Goal: Task Accomplishment & Management: Manage account settings

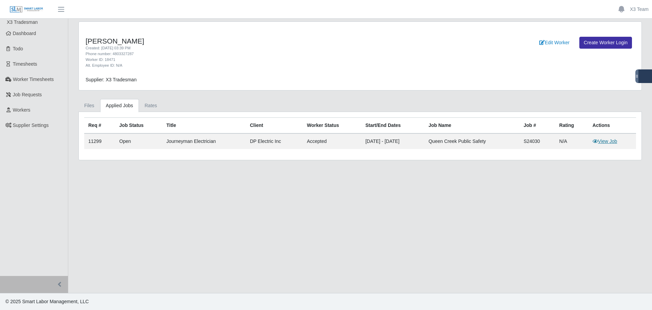
click at [607, 143] on link "View Job" at bounding box center [605, 140] width 25 height 5
click at [309, 253] on main "Jay Berger Created: 09/19/2025 03:39 PM Phone number: 4803327287 Worker ID: 184…" at bounding box center [360, 156] width 584 height 274
click at [147, 108] on link "Rates" at bounding box center [151, 105] width 24 height 13
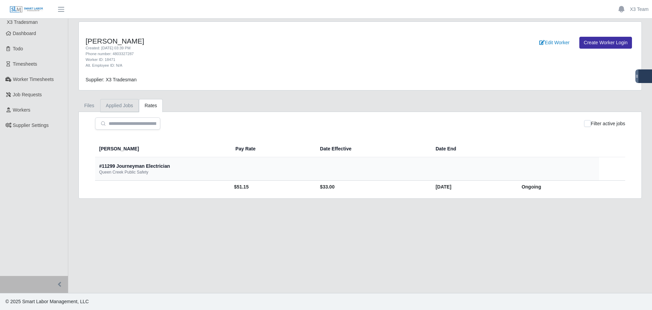
click at [122, 107] on link "Applied Jobs" at bounding box center [119, 105] width 39 height 13
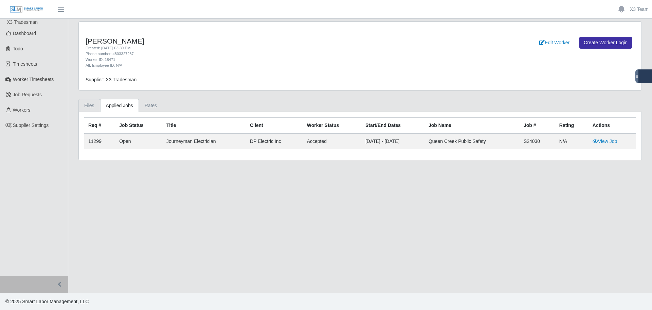
click at [91, 106] on link "Files" at bounding box center [90, 105] width 22 height 13
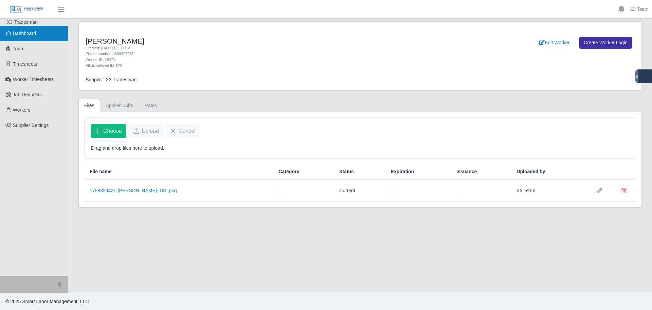
click at [34, 38] on link "Dashboard" at bounding box center [34, 33] width 68 height 15
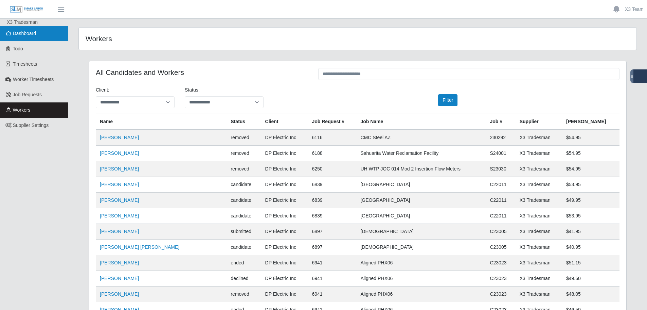
click at [22, 31] on span "Dashboard" at bounding box center [24, 33] width 23 height 5
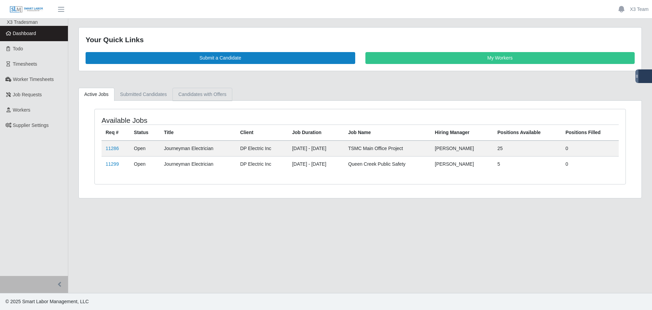
click at [188, 93] on link "Candidates with Offers" at bounding box center [202, 94] width 59 height 13
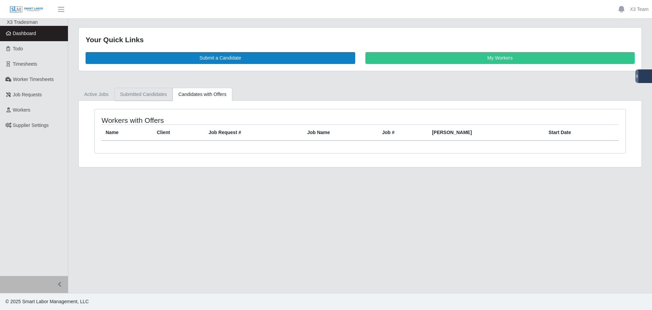
click at [152, 97] on link "Submitted Candidates" at bounding box center [144, 94] width 58 height 13
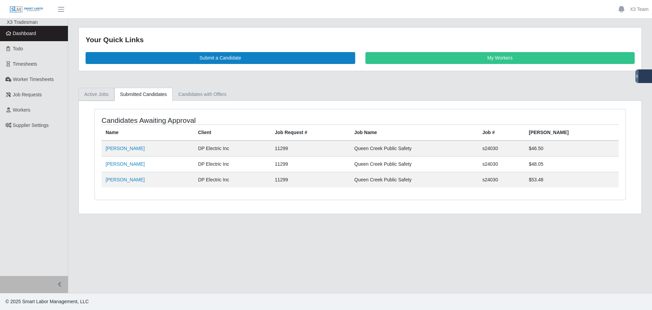
click at [95, 97] on link "Active Jobs" at bounding box center [97, 94] width 36 height 13
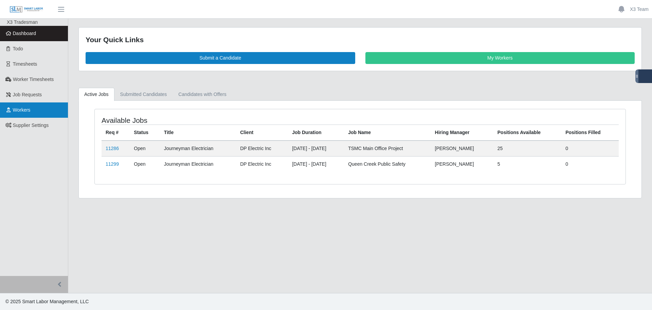
click at [37, 108] on link "Workers" at bounding box center [34, 109] width 68 height 15
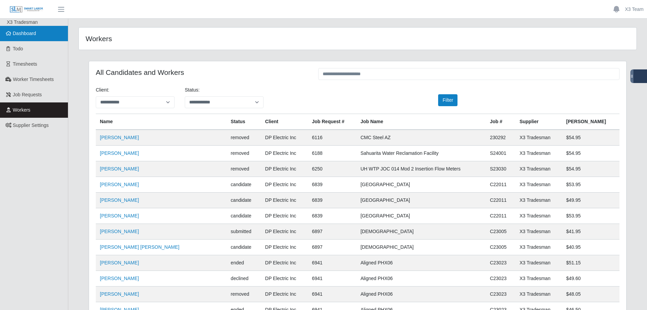
click at [37, 31] on link "Dashboard" at bounding box center [34, 33] width 68 height 15
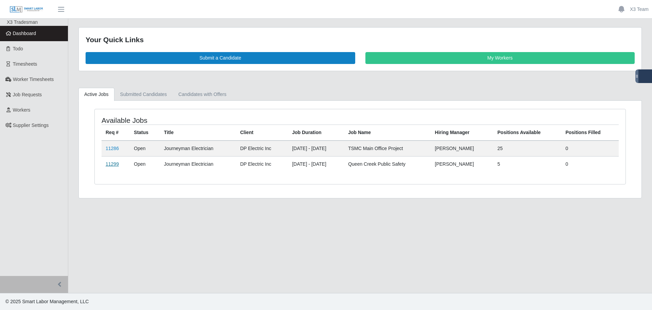
click at [115, 164] on link "11299" at bounding box center [112, 163] width 13 height 5
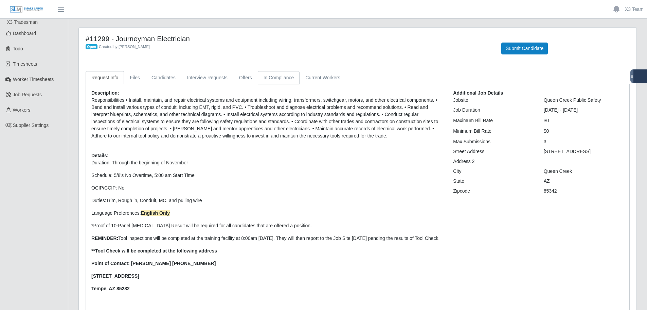
click at [272, 77] on link "In Compliance" at bounding box center [279, 77] width 42 height 13
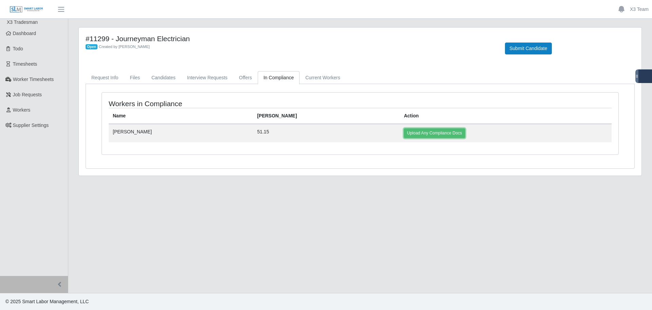
click at [404, 134] on link "Upload Any Compliance Docs" at bounding box center [434, 133] width 61 height 10
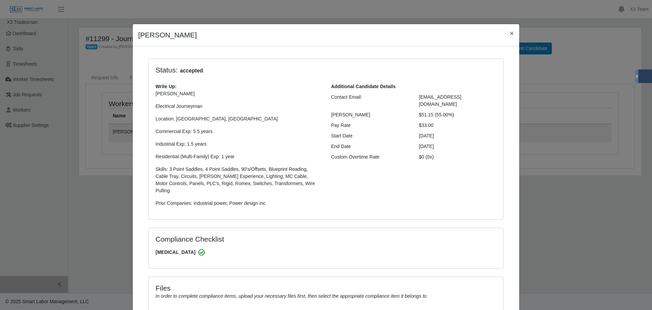
select select "**********"
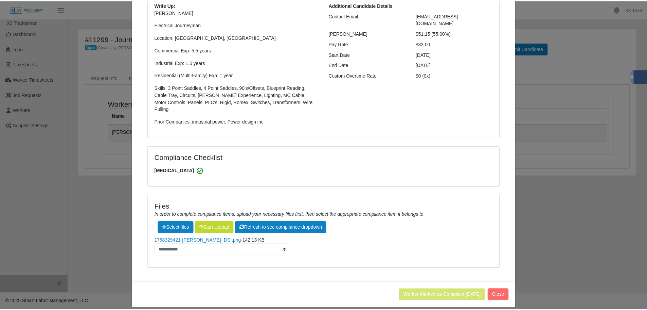
scroll to position [82, 0]
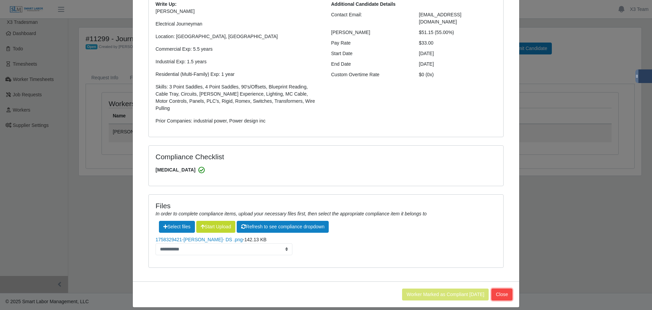
click at [510, 288] on button "Close" at bounding box center [502, 294] width 21 height 12
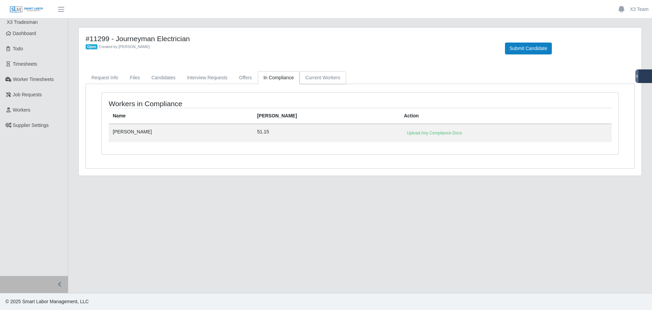
click at [316, 80] on link "Current Workers" at bounding box center [323, 77] width 46 height 13
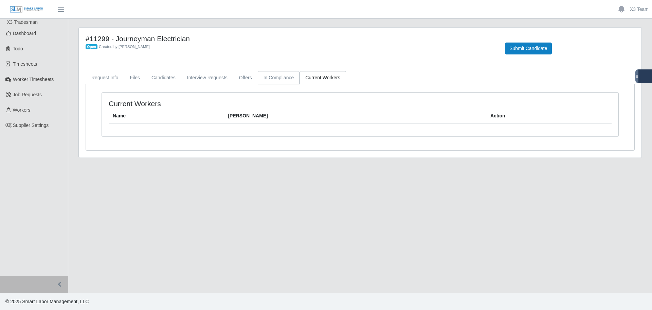
drag, startPoint x: 270, startPoint y: 74, endPoint x: 254, endPoint y: 80, distance: 16.9
click at [270, 74] on link "In Compliance" at bounding box center [279, 77] width 42 height 13
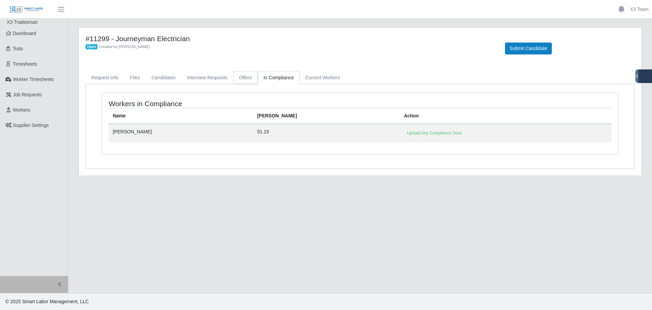
click at [240, 80] on link "Offers" at bounding box center [245, 77] width 24 height 13
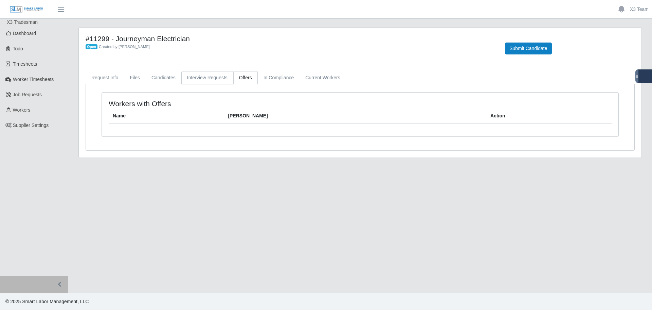
click at [211, 77] on link "Interview Requests" at bounding box center [207, 77] width 52 height 13
click at [165, 73] on link "Candidates" at bounding box center [164, 77] width 36 height 13
click at [133, 80] on link "Files" at bounding box center [135, 77] width 22 height 13
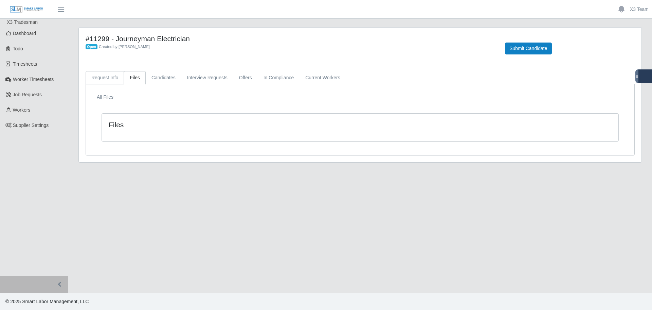
click at [106, 80] on link "Request Info" at bounding box center [105, 77] width 38 height 13
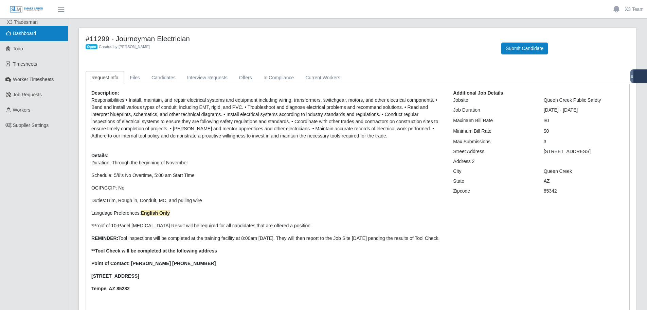
click at [29, 39] on link "Dashboard" at bounding box center [34, 33] width 68 height 15
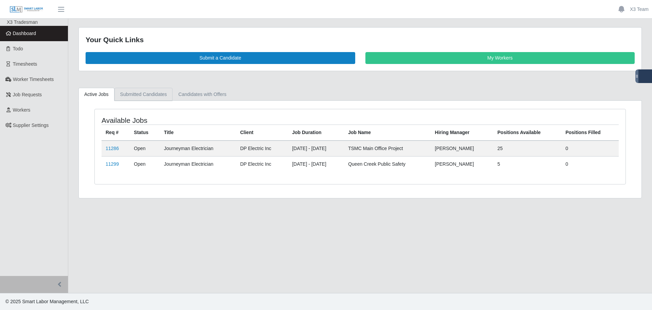
click at [147, 90] on link "Submitted Candidates" at bounding box center [144, 94] width 58 height 13
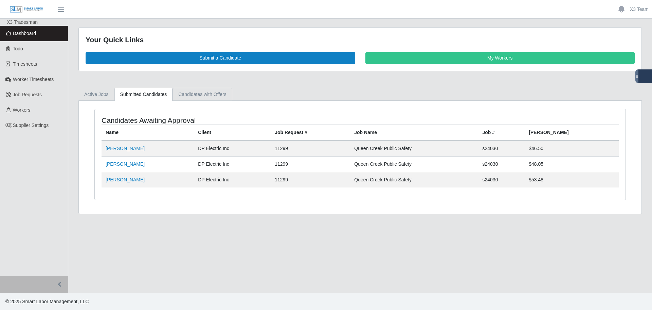
click at [200, 99] on link "Candidates with Offers" at bounding box center [202, 94] width 59 height 13
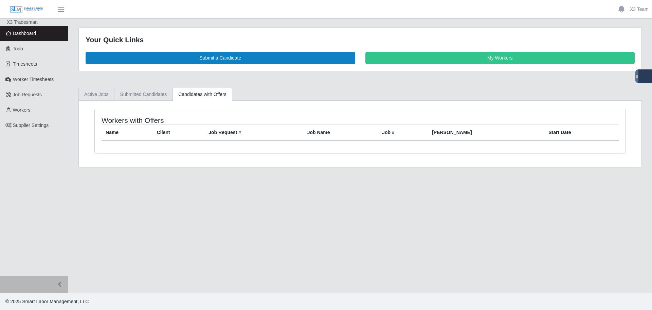
click at [94, 93] on link "Active Jobs" at bounding box center [97, 94] width 36 height 13
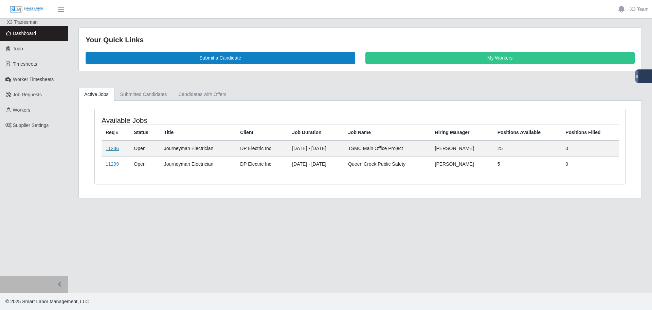
click at [109, 146] on link "11286" at bounding box center [112, 147] width 13 height 5
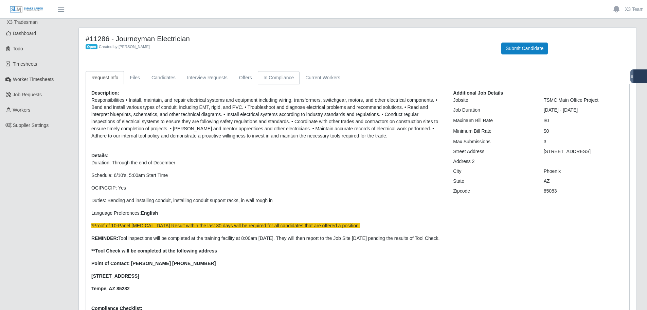
click at [277, 78] on link "In Compliance" at bounding box center [279, 77] width 42 height 13
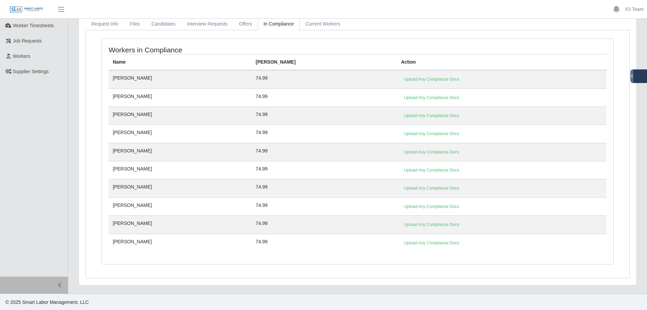
scroll to position [54, 0]
click at [401, 76] on link "Upload Any Compliance Docs" at bounding box center [431, 79] width 61 height 10
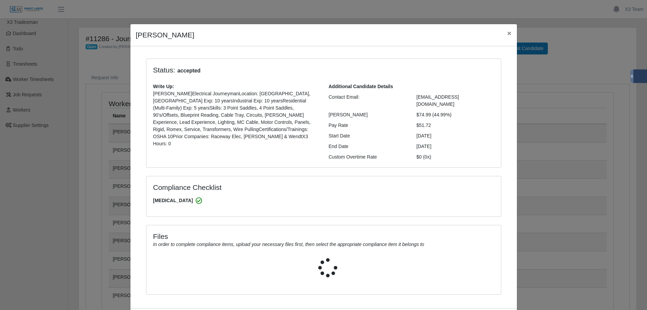
select select "**********"
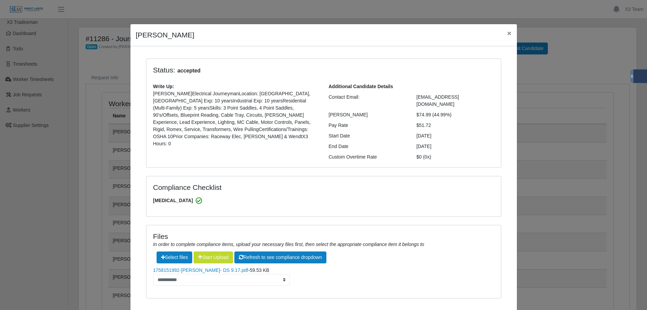
scroll to position [31, 0]
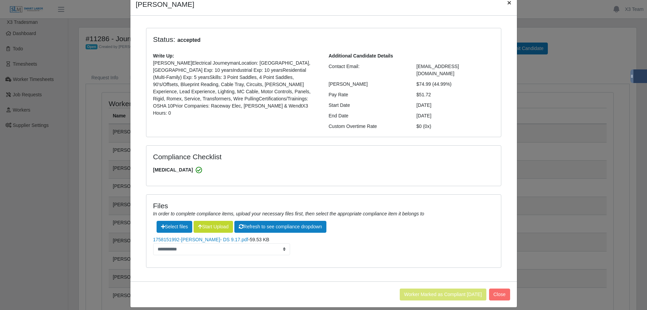
drag, startPoint x: 506, startPoint y: 4, endPoint x: 502, endPoint y: 9, distance: 7.0
click at [507, 4] on span "×" at bounding box center [509, 3] width 4 height 8
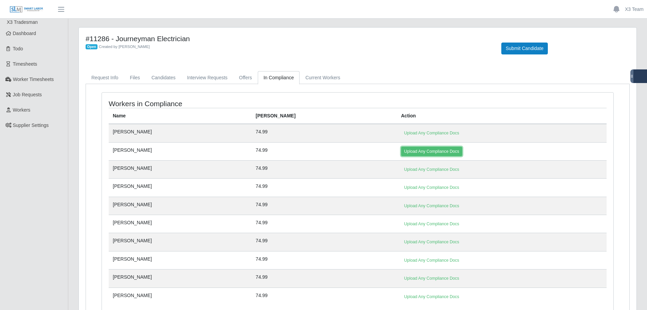
click at [405, 151] on link "Upload Any Compliance Docs" at bounding box center [431, 151] width 61 height 10
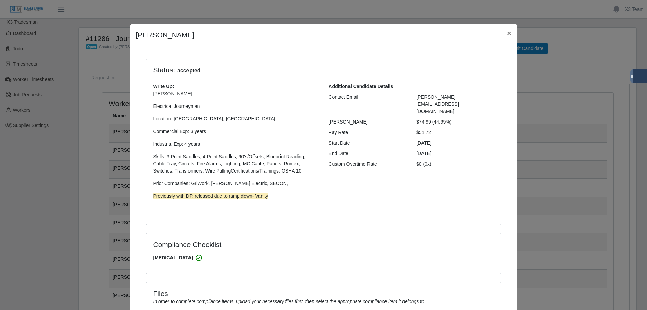
select select "**********"
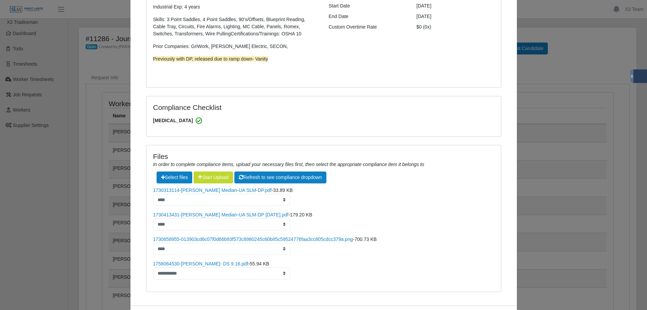
scroll to position [168, 0]
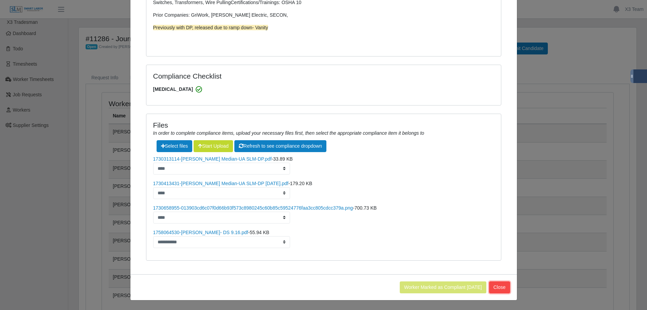
click at [499, 286] on button "Close" at bounding box center [499, 287] width 21 height 12
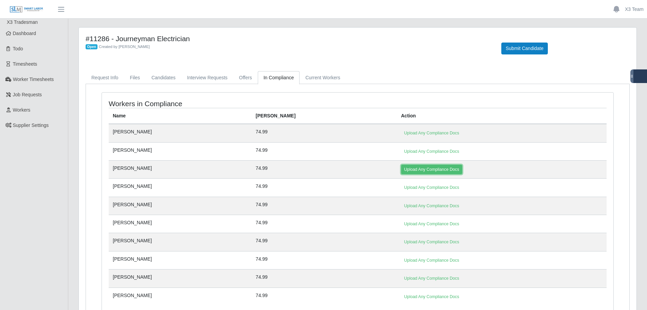
click at [401, 168] on link "Upload Any Compliance Docs" at bounding box center [431, 169] width 61 height 10
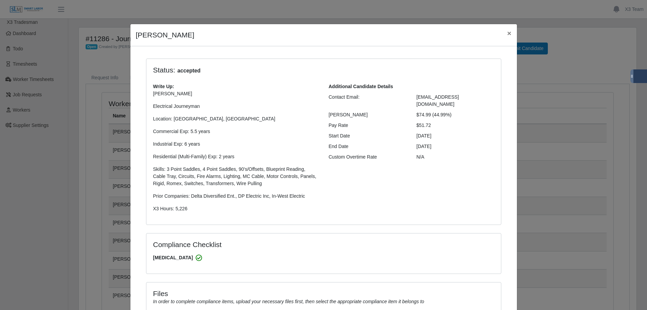
select select "**********"
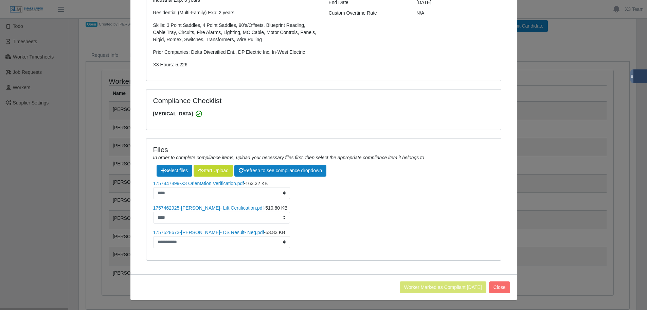
scroll to position [34, 0]
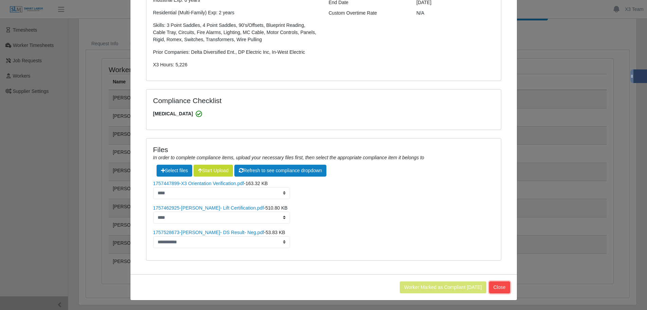
click at [503, 290] on button "Close" at bounding box center [499, 287] width 21 height 12
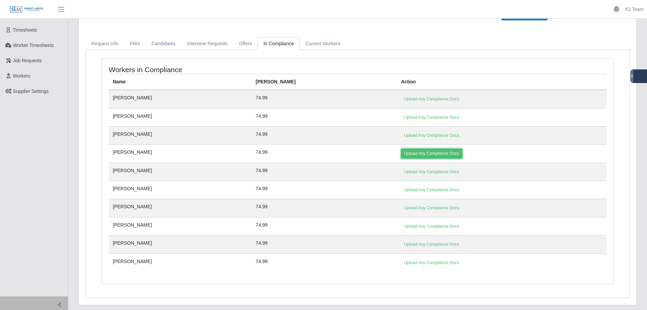
click at [401, 154] on link "Upload Any Compliance Docs" at bounding box center [431, 154] width 61 height 10
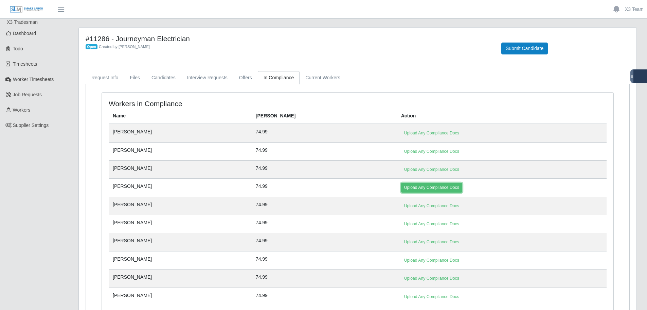
select select "**********"
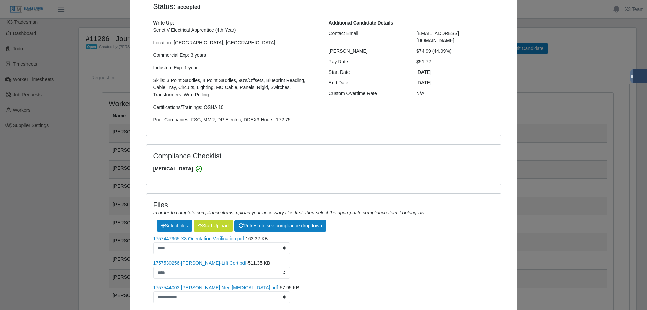
scroll to position [119, 0]
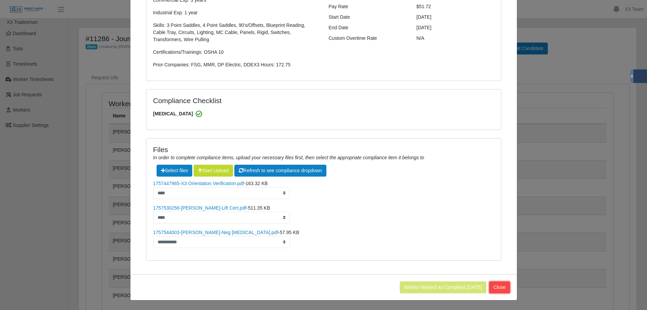
click at [498, 289] on button "Close" at bounding box center [499, 287] width 21 height 12
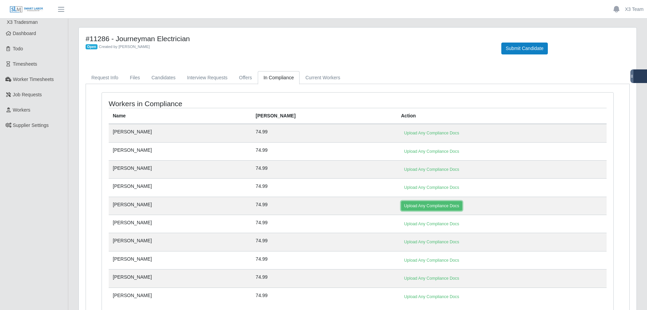
click at [401, 205] on link "Upload Any Compliance Docs" at bounding box center [431, 206] width 61 height 10
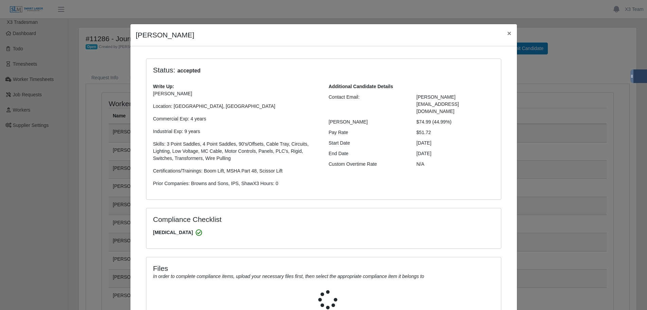
select select "**********"
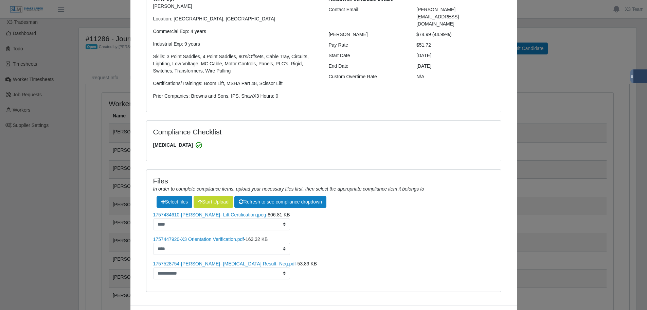
scroll to position [119, 0]
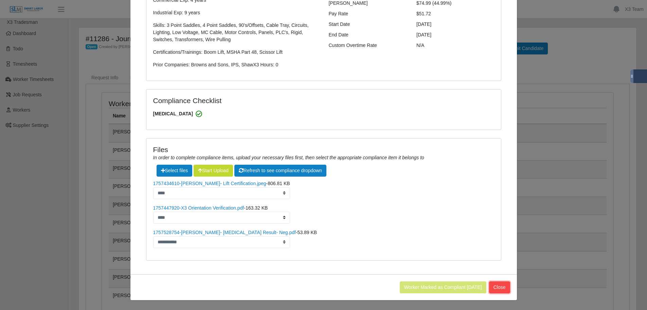
click at [500, 289] on button "Close" at bounding box center [499, 287] width 21 height 12
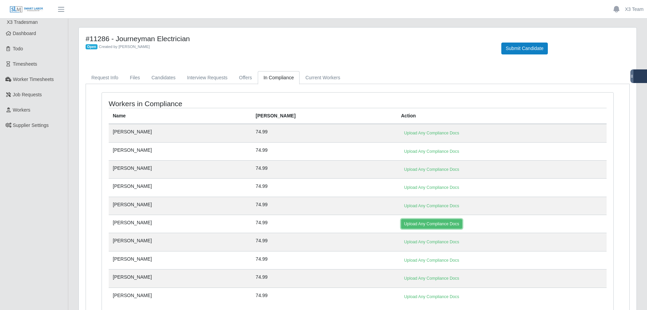
click at [415, 227] on link "Upload Any Compliance Docs" at bounding box center [431, 224] width 61 height 10
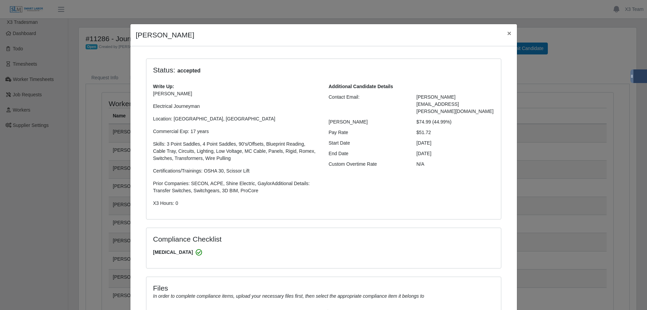
select select "**********"
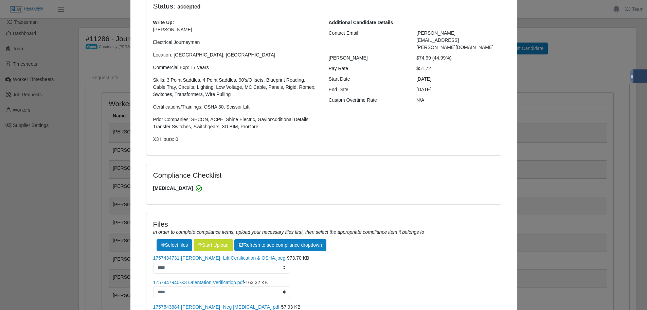
scroll to position [138, 0]
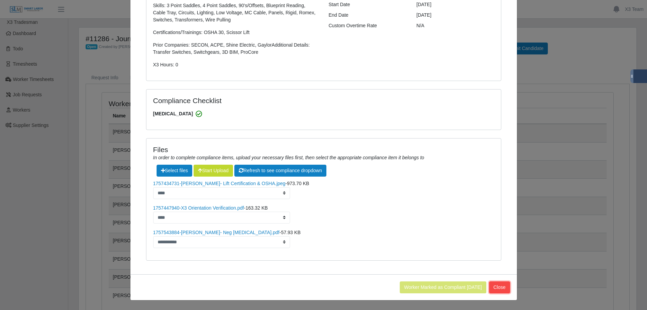
click at [499, 288] on button "Close" at bounding box center [499, 287] width 21 height 12
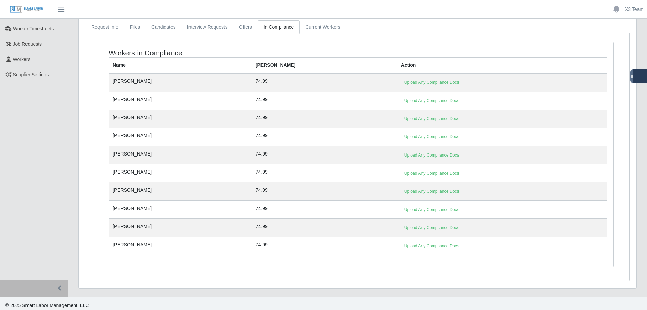
scroll to position [54, 0]
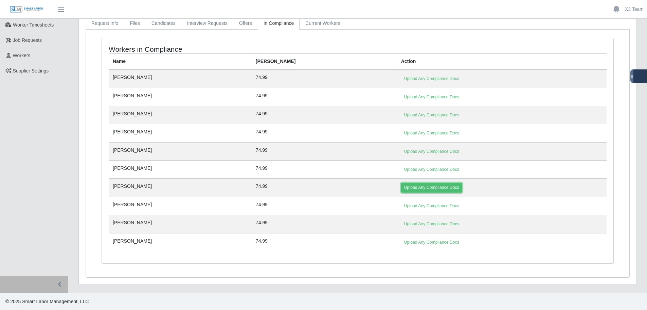
click at [401, 188] on link "Upload Any Compliance Docs" at bounding box center [431, 187] width 61 height 10
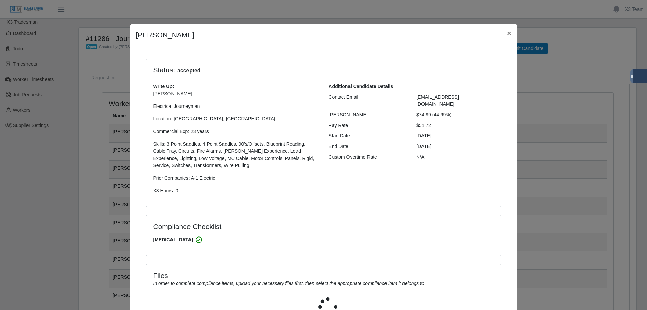
select select "**********"
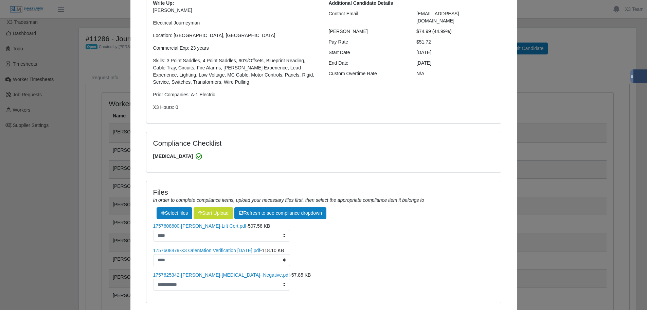
scroll to position [126, 0]
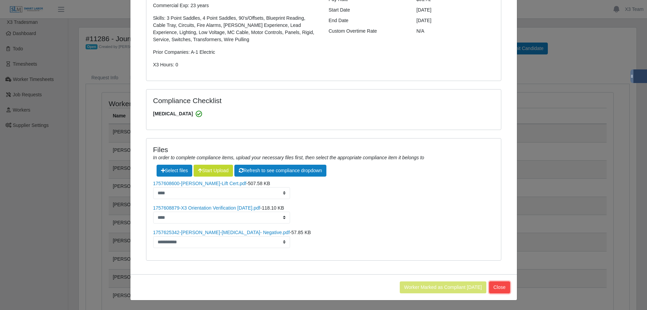
click at [503, 287] on button "Close" at bounding box center [499, 287] width 21 height 12
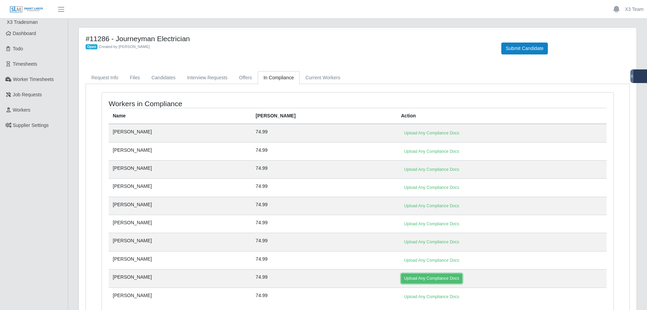
click at [401, 281] on link "Upload Any Compliance Docs" at bounding box center [431, 278] width 61 height 10
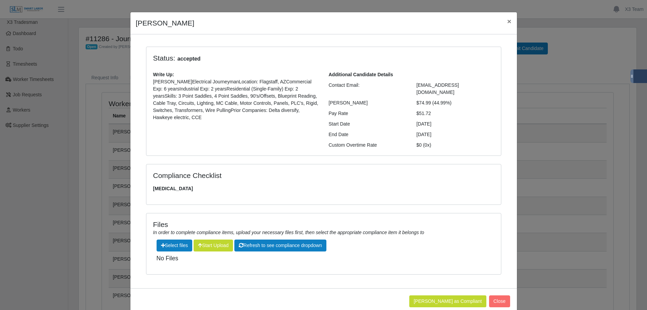
scroll to position [19, 0]
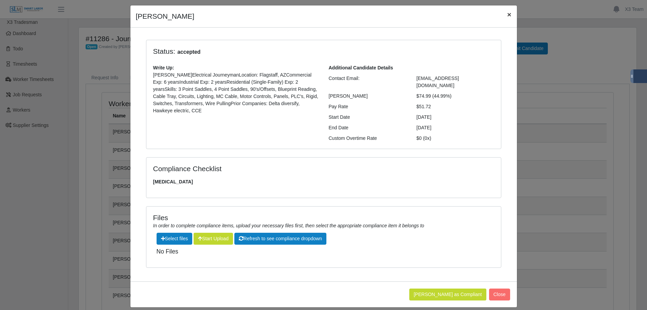
click at [507, 16] on span "×" at bounding box center [509, 15] width 4 height 8
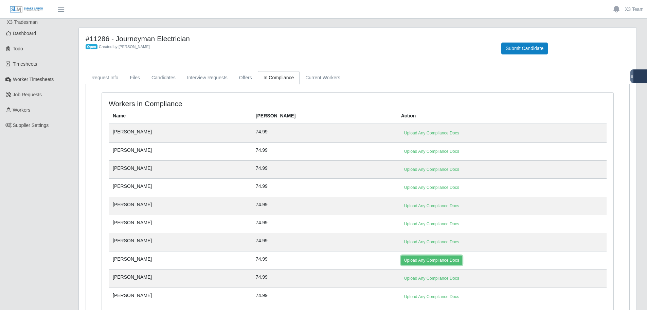
click at [401, 259] on link "Upload Any Compliance Docs" at bounding box center [431, 260] width 61 height 10
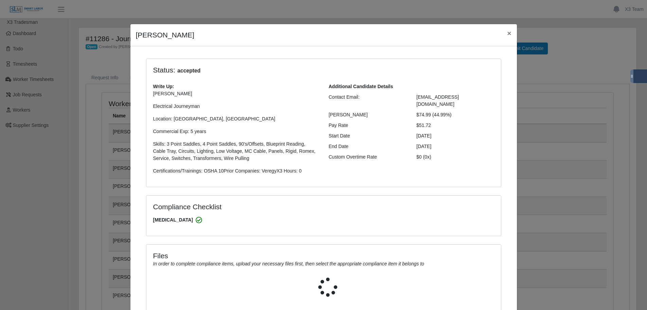
select select "**********"
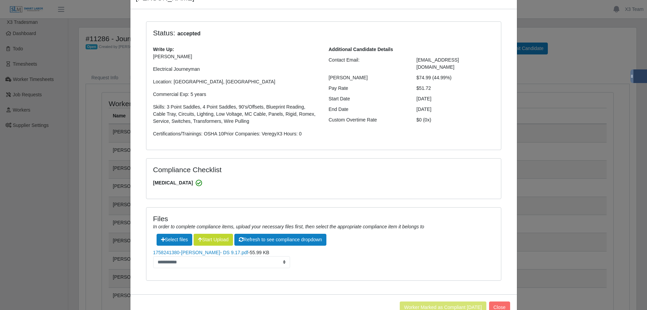
scroll to position [57, 0]
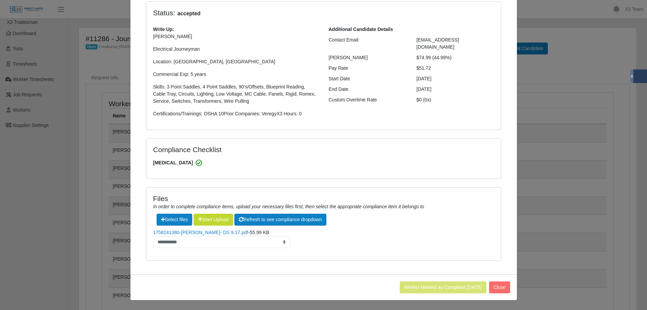
click at [569, 108] on div "Jacob Teeple × Status: accepted Write Up: Jacob T. Electrical Journeyman Locati…" at bounding box center [323, 155] width 647 height 310
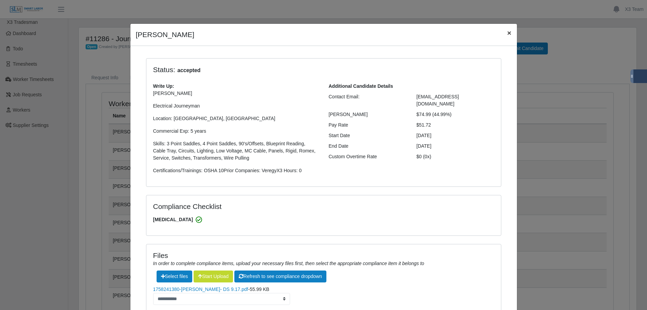
scroll to position [0, 0]
drag, startPoint x: 505, startPoint y: 35, endPoint x: 495, endPoint y: 65, distance: 31.4
click at [507, 35] on span "×" at bounding box center [509, 33] width 4 height 8
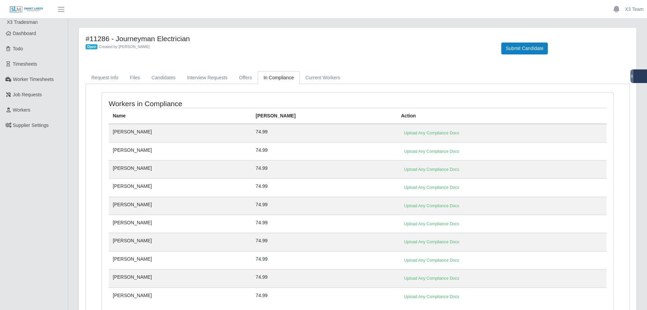
scroll to position [54, 0]
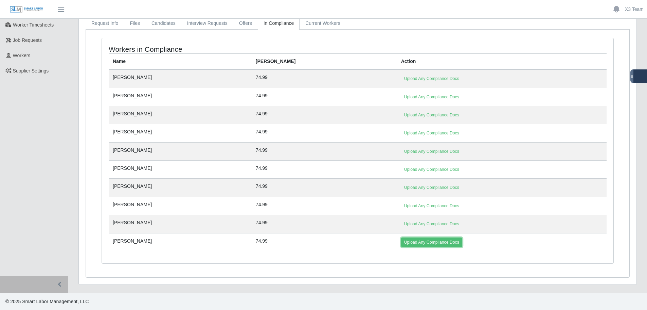
click at [401, 242] on link "Upload Any Compliance Docs" at bounding box center [431, 242] width 61 height 10
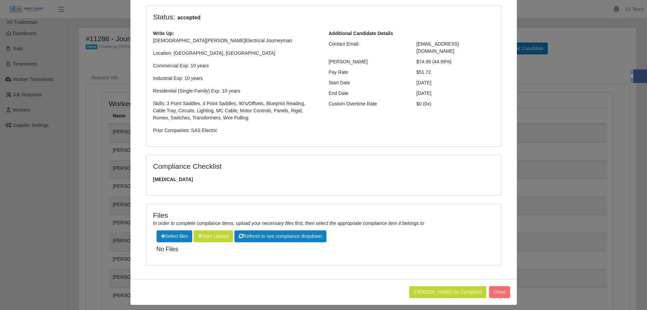
scroll to position [58, 0]
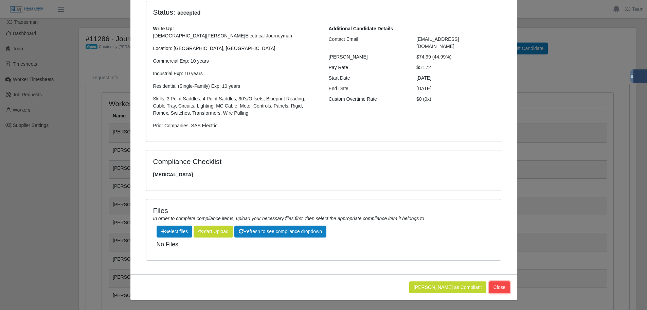
click at [502, 282] on button "Close" at bounding box center [499, 287] width 21 height 12
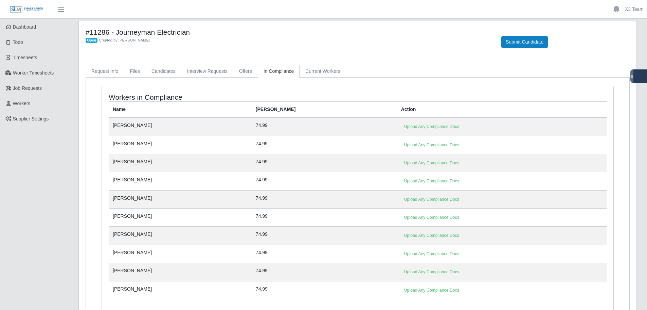
scroll to position [0, 0]
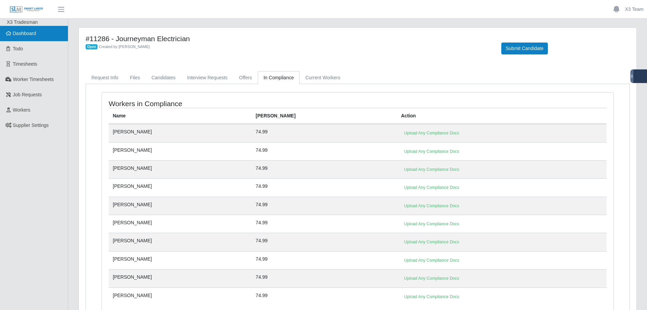
click at [37, 36] on link "Dashboard" at bounding box center [34, 33] width 68 height 15
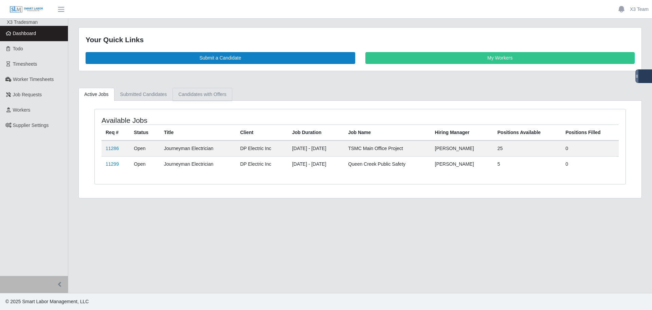
click at [210, 97] on link "Candidates with Offers" at bounding box center [202, 94] width 59 height 13
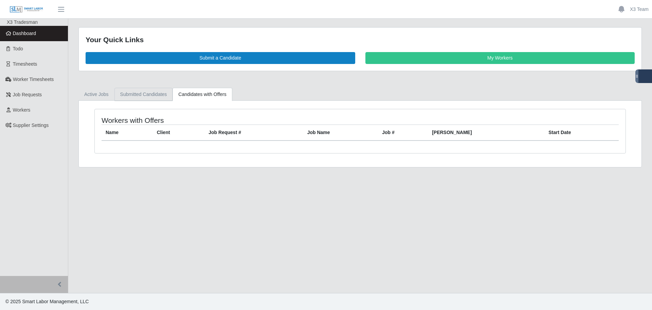
click at [138, 97] on link "Submitted Candidates" at bounding box center [144, 94] width 58 height 13
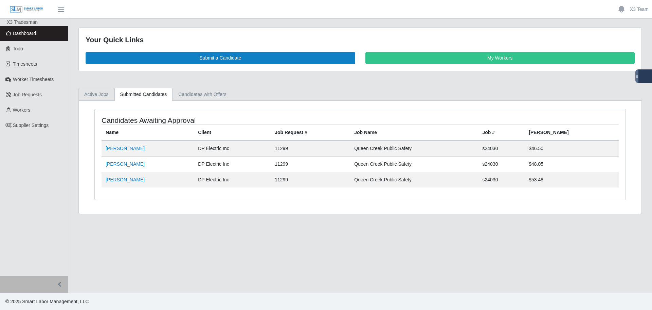
click at [102, 94] on link "Active Jobs" at bounding box center [97, 94] width 36 height 13
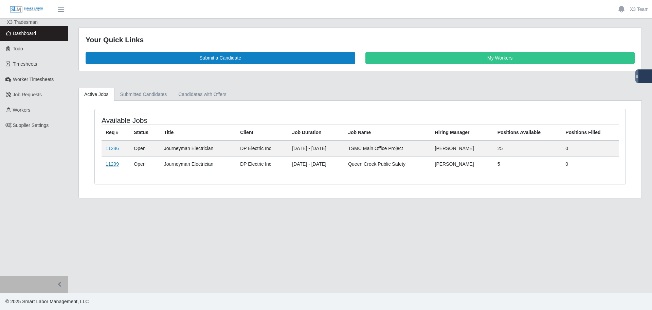
click at [112, 165] on link "11299" at bounding box center [112, 163] width 13 height 5
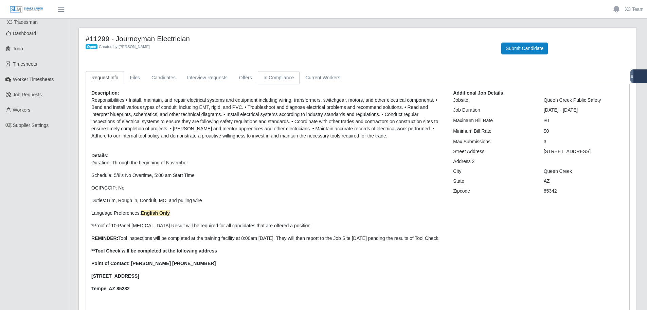
click at [267, 76] on link "In Compliance" at bounding box center [279, 77] width 42 height 13
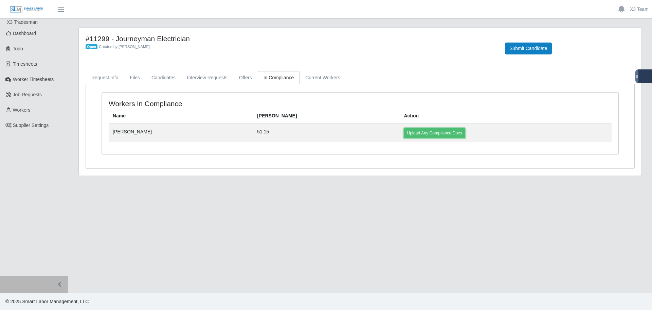
click at [404, 131] on link "Upload Any Compliance Docs" at bounding box center [434, 133] width 61 height 10
select select "**********"
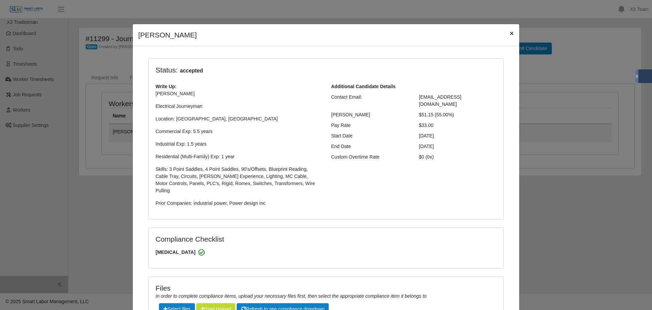
click at [512, 31] on button "×" at bounding box center [512, 33] width 15 height 18
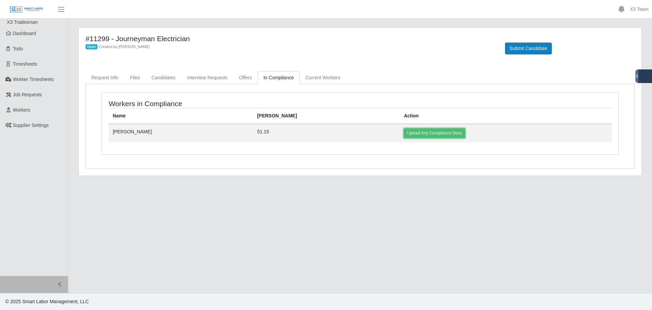
click at [404, 133] on link "Upload Any Compliance Docs" at bounding box center [434, 133] width 61 height 10
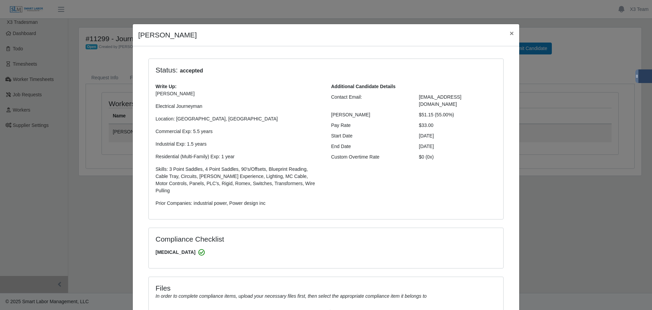
select select "**********"
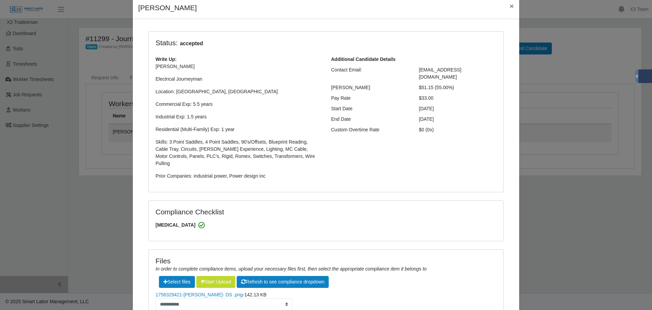
scroll to position [82, 0]
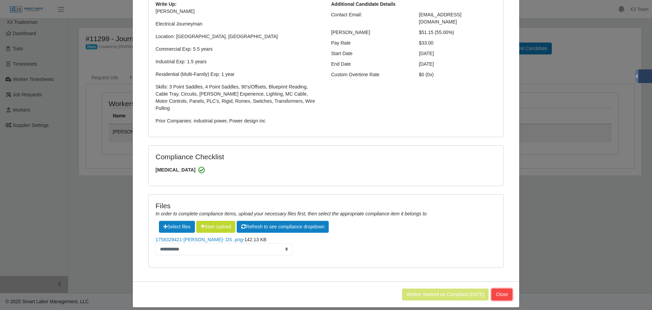
click at [501, 288] on button "Close" at bounding box center [502, 294] width 21 height 12
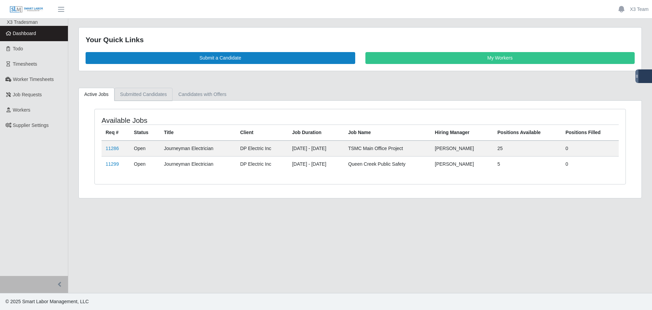
click at [134, 93] on link "Submitted Candidates" at bounding box center [144, 94] width 58 height 13
